Goal: Task Accomplishment & Management: Manage account settings

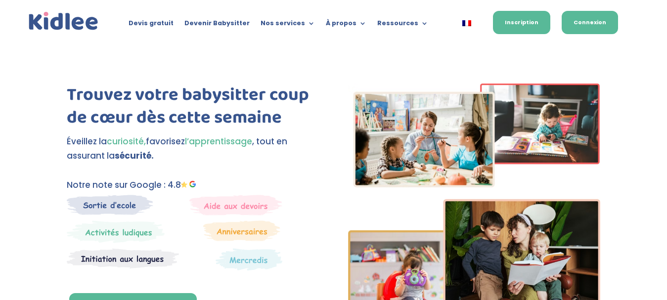
click at [581, 13] on link "Connexion" at bounding box center [590, 22] width 56 height 23
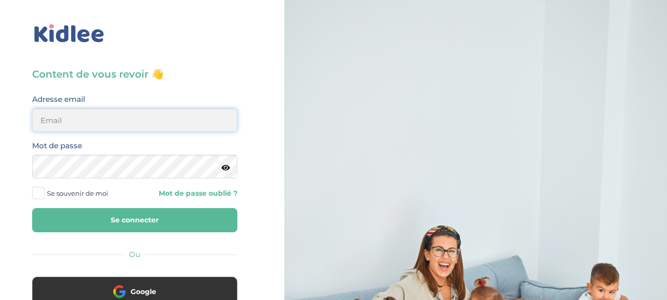
click at [101, 126] on input "email" at bounding box center [134, 120] width 205 height 24
type input "lamitakafrouni@gmail.com"
click at [227, 171] on icon at bounding box center [226, 167] width 8 height 7
click at [226, 170] on icon at bounding box center [225, 167] width 9 height 7
click at [45, 194] on label "Se souvenir de moi" at bounding box center [74, 193] width 84 height 15
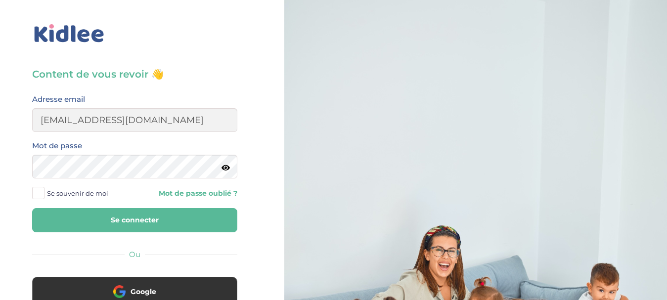
click at [0, 0] on input "Se souvenir de moi" at bounding box center [0, 0] width 0 height 0
click at [91, 217] on button "Se connecter" at bounding box center [134, 220] width 205 height 24
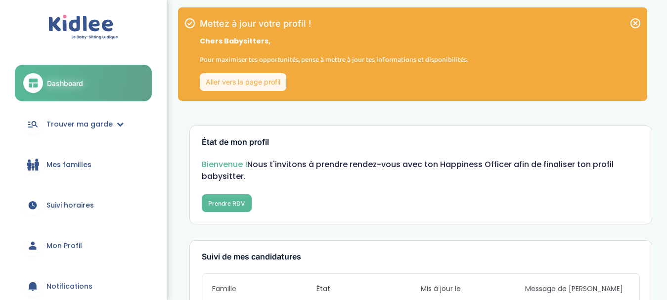
click at [265, 83] on link "Aller vers la page profil" at bounding box center [243, 82] width 87 height 18
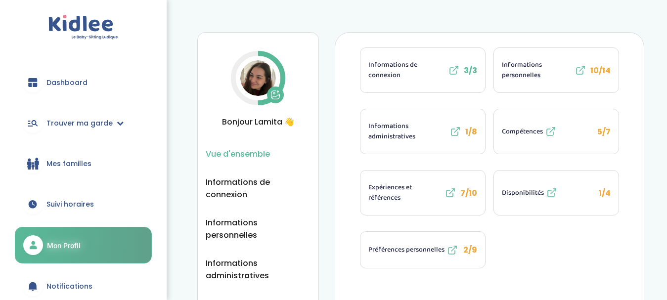
click at [278, 92] on icon at bounding box center [278, 92] width 1 height 2
click at [547, 76] on span "Informations personnelles" at bounding box center [537, 70] width 71 height 21
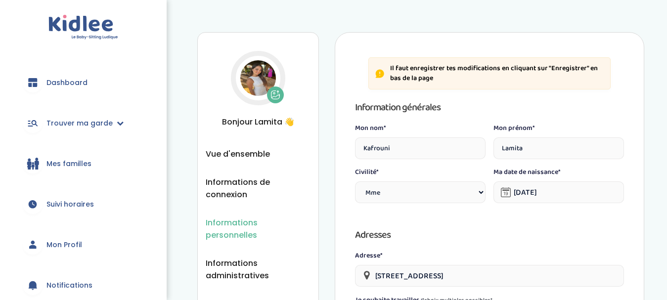
select select "1"
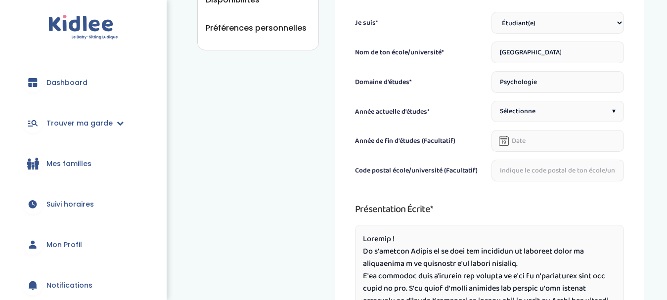
scroll to position [396, 0]
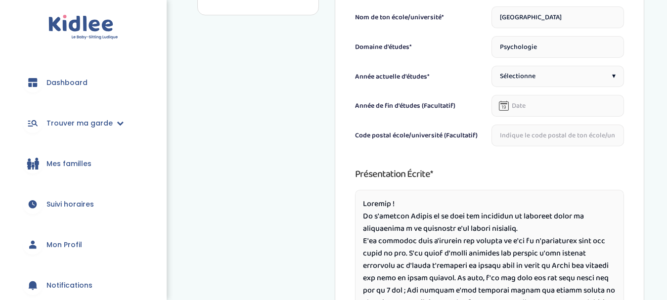
click at [553, 75] on div "Sélectionne ▾" at bounding box center [558, 76] width 133 height 21
click at [478, 170] on h3 "Présentation écrite*" at bounding box center [489, 174] width 269 height 16
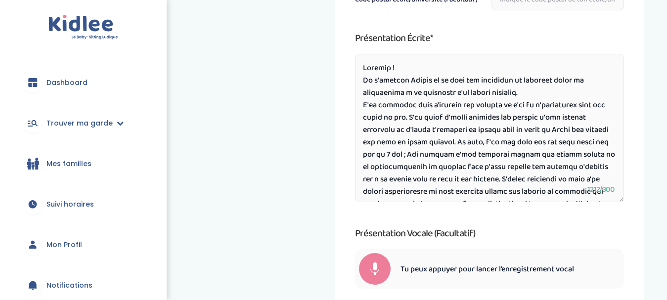
scroll to position [528, 0]
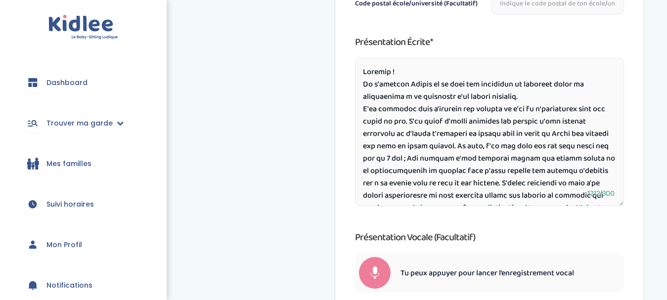
drag, startPoint x: 534, startPoint y: 97, endPoint x: 431, endPoint y: 81, distance: 104.2
click at [431, 81] on textarea at bounding box center [489, 132] width 269 height 148
type textarea "Bonjour ! Je m'appelle Lamita ! J'ai toujours aimé m'occuper des enfants et j'a…"
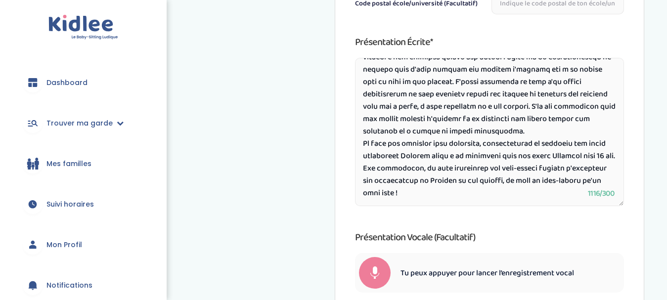
scroll to position [90, 0]
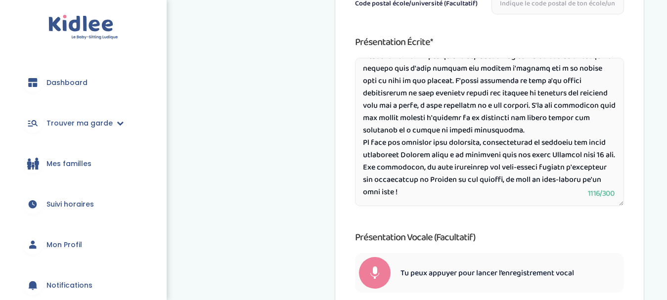
click at [494, 132] on textarea at bounding box center [489, 132] width 269 height 148
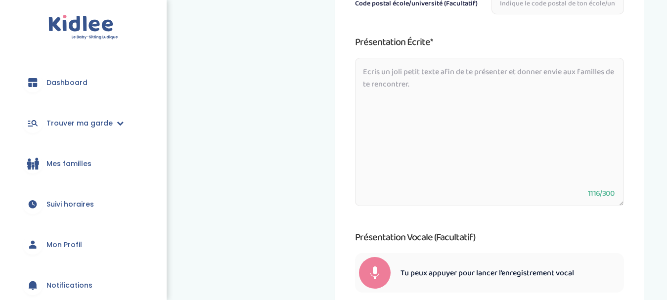
scroll to position [0, 0]
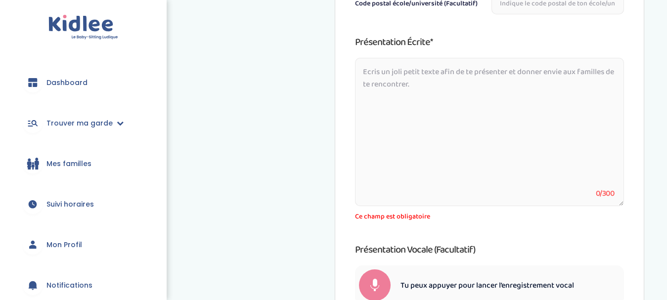
drag, startPoint x: 427, startPoint y: 83, endPoint x: 376, endPoint y: 71, distance: 52.9
click at [376, 71] on textarea at bounding box center [489, 132] width 269 height 148
drag, startPoint x: 363, startPoint y: 69, endPoint x: 430, endPoint y: 86, distance: 69.7
click at [430, 86] on textarea at bounding box center [489, 132] width 269 height 148
paste textarea "Je m’appelle Lamita, j’ai 20 ans et je suis étudiante en psychologie. J’ai plus…"
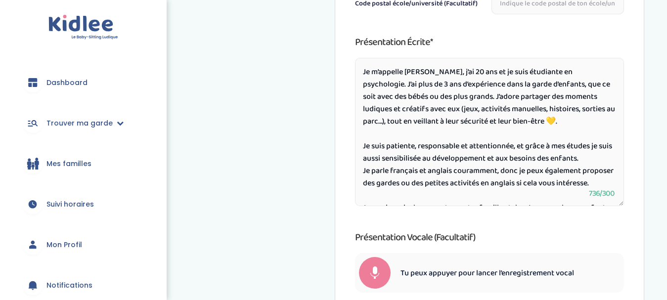
scroll to position [34, 0]
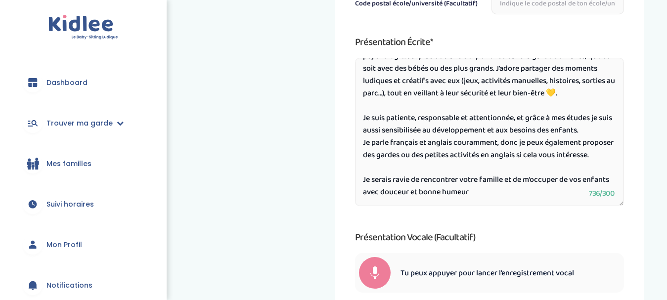
click at [537, 88] on textarea "Je m’appelle Lamita, j’ai 20 ans et je suis étudiante en psychologie. J’ai plus…" at bounding box center [489, 132] width 269 height 148
click at [512, 197] on textarea "Je m’appelle Lamita, j’ai 20 ans et je suis étudiante en psychologie. J’ai plus…" at bounding box center [489, 132] width 269 height 148
type textarea "Je m’appelle [PERSON_NAME], j’ai 20 ans et je suis étudiante en psychologie. J’…"
click at [498, 222] on div "Présentation écrite* Je m’appelle Lamita, j’ai 20 ans et je suis étudiante en p…" at bounding box center [489, 163] width 269 height 259
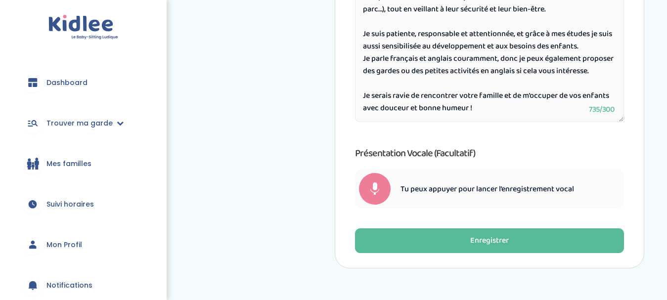
scroll to position [612, 0]
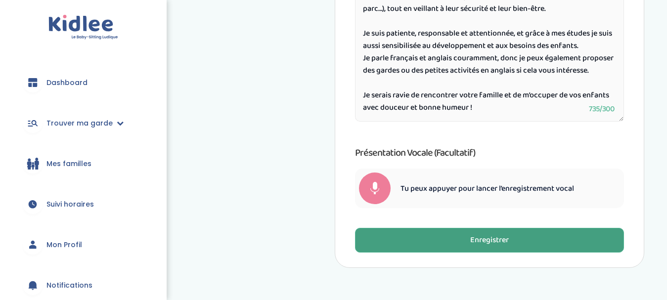
click at [482, 235] on div "Enregistrer" at bounding box center [489, 240] width 39 height 11
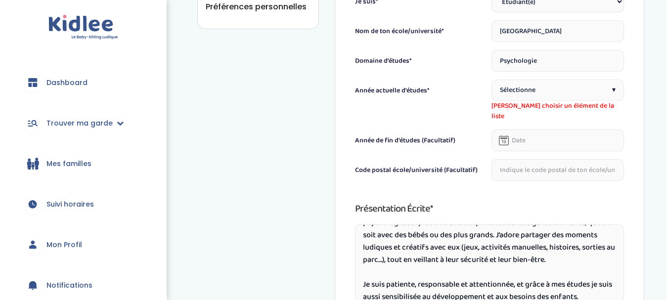
scroll to position [376, 0]
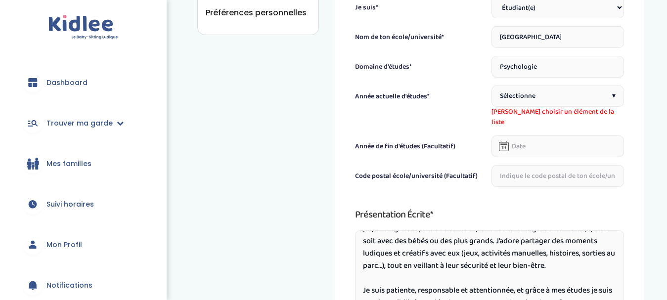
click at [557, 99] on div "Sélectionne ▾" at bounding box center [558, 96] width 133 height 21
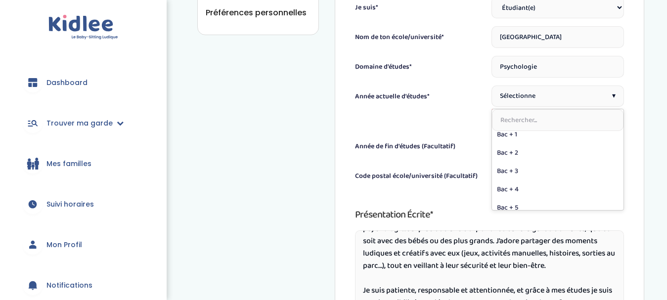
scroll to position [139, 0]
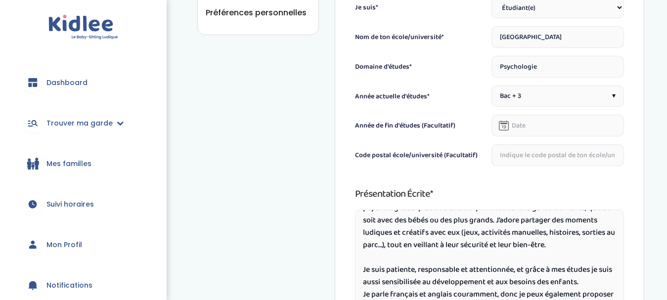
click at [506, 202] on h3 "Présentation écrite*" at bounding box center [489, 194] width 269 height 16
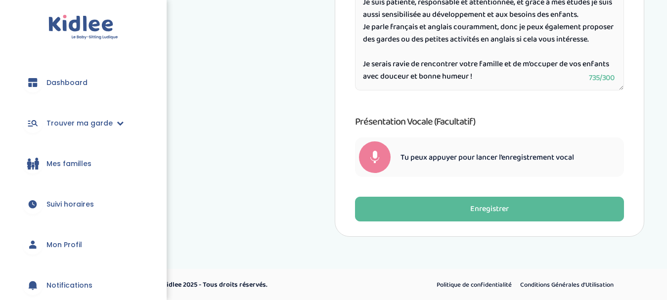
scroll to position [644, 0]
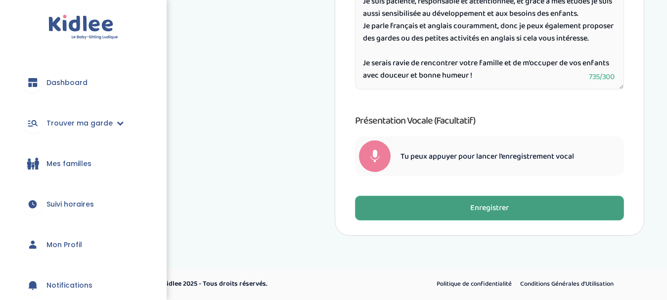
click at [472, 212] on div "Enregistrer" at bounding box center [489, 208] width 39 height 11
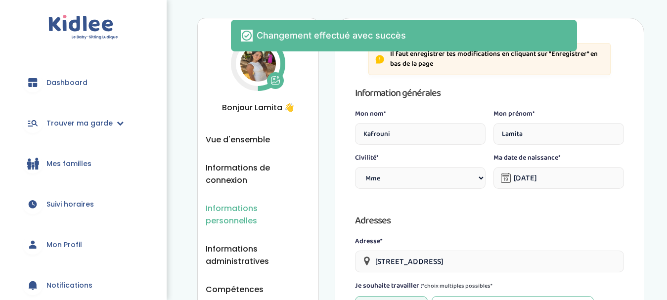
scroll to position [0, 0]
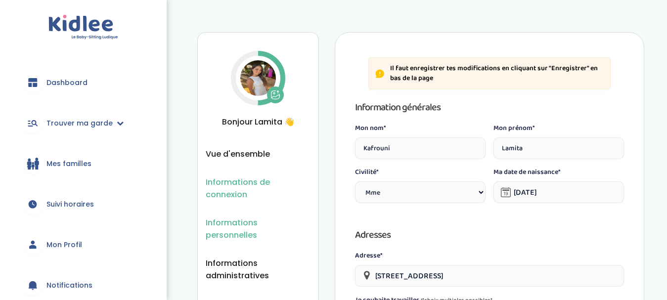
click at [226, 188] on span "Informations de connexion" at bounding box center [258, 188] width 105 height 25
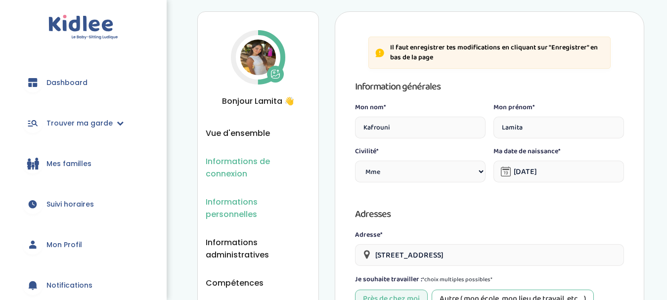
scroll to position [51, 0]
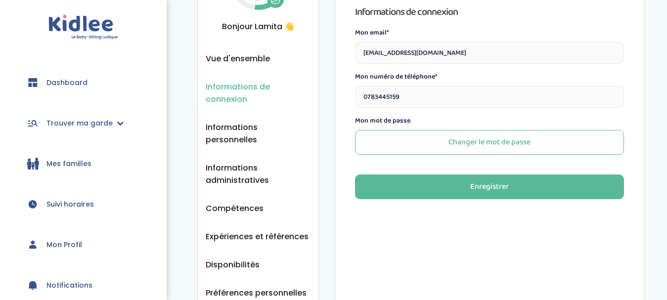
scroll to position [115, 0]
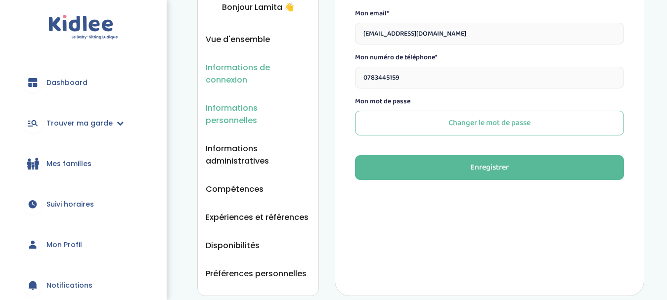
click at [225, 108] on span "Informations personnelles" at bounding box center [258, 114] width 105 height 25
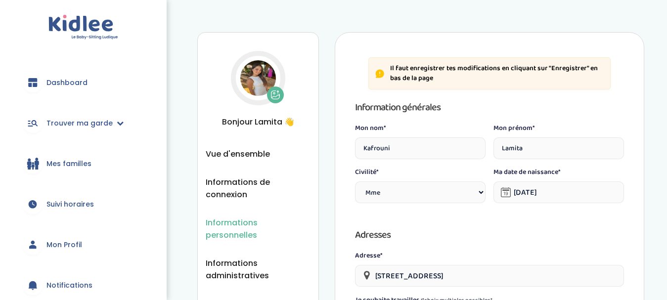
select select "1"
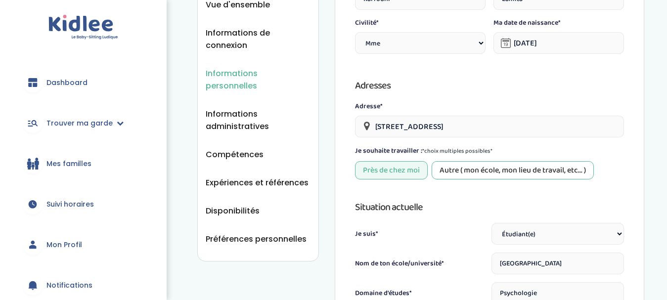
scroll to position [150, 0]
click at [239, 107] on span "Informations administratives" at bounding box center [258, 119] width 105 height 25
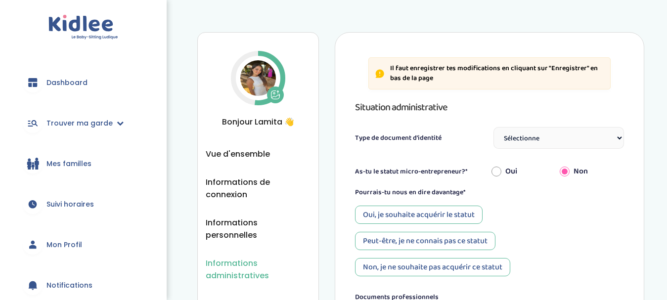
click at [601, 143] on select "Sélectionne Carte d'identité française ou Passeport français daté de moins de 5…" at bounding box center [559, 138] width 131 height 22
select select "Titre de séjour"
click at [494, 127] on select "Sélectionne Carte d'identité française ou Passeport français daté de moins de 5…" at bounding box center [559, 138] width 131 height 22
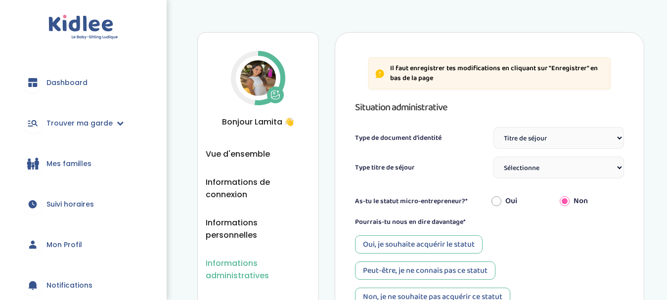
click at [562, 168] on select "Sélectionne TS Temporaire/ pluriannuel "Vie privée et familiale" TS Temporaire …" at bounding box center [559, 168] width 131 height 22
click at [464, 161] on div "Type titre de séjour Sélectionne TS Temporaire/ pluriannuel "Vie privée et fami…" at bounding box center [489, 168] width 269 height 22
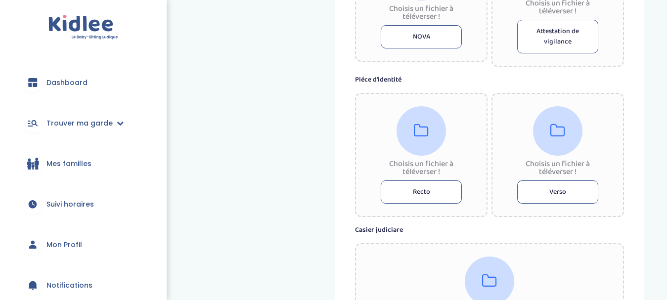
scroll to position [509, 0]
